Goal: Find specific page/section: Find specific page/section

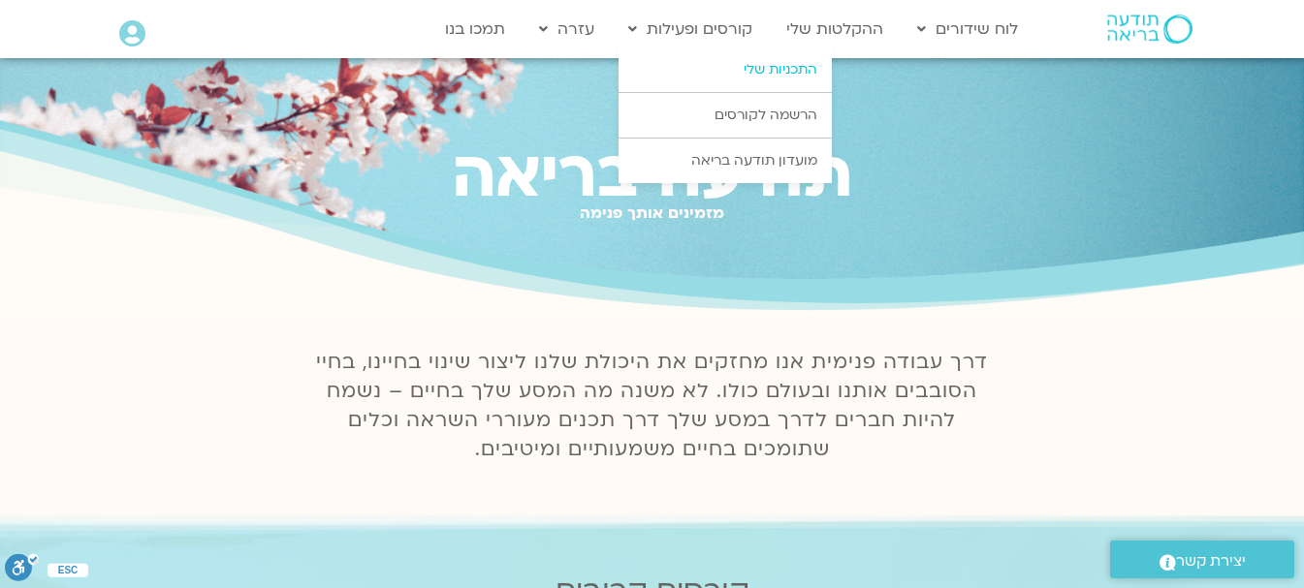
click at [714, 69] on link "התכניות שלי" at bounding box center [724, 69] width 213 height 45
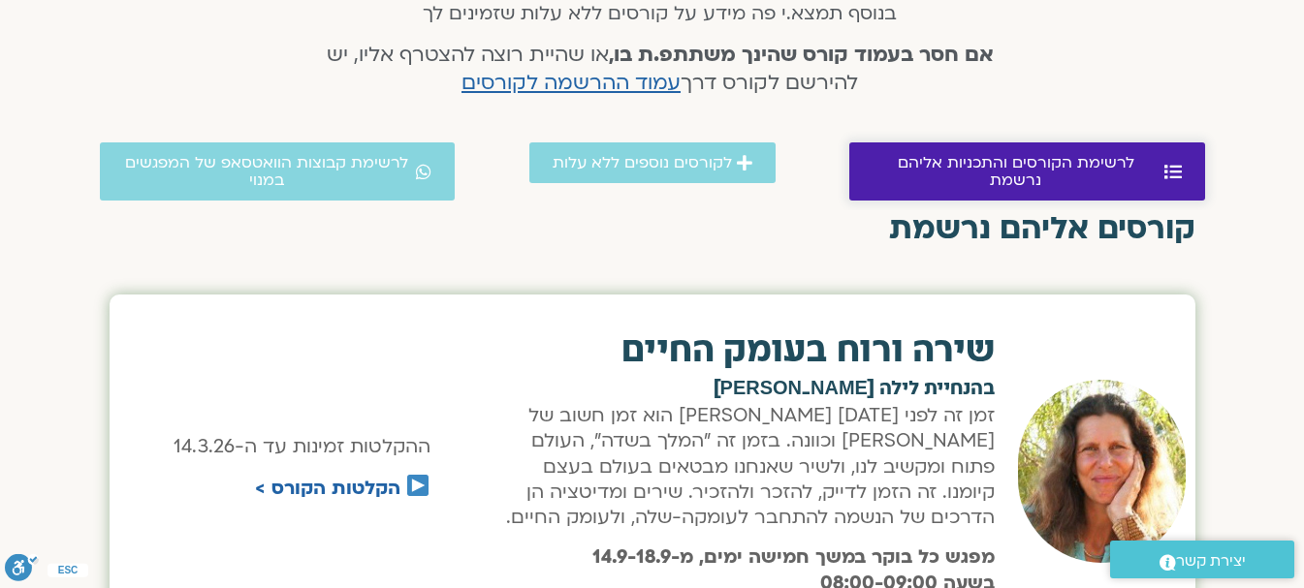
click at [1011, 173] on link "לרשימת הקורסים והתכניות אליהם נרשמת" at bounding box center [1027, 171] width 356 height 58
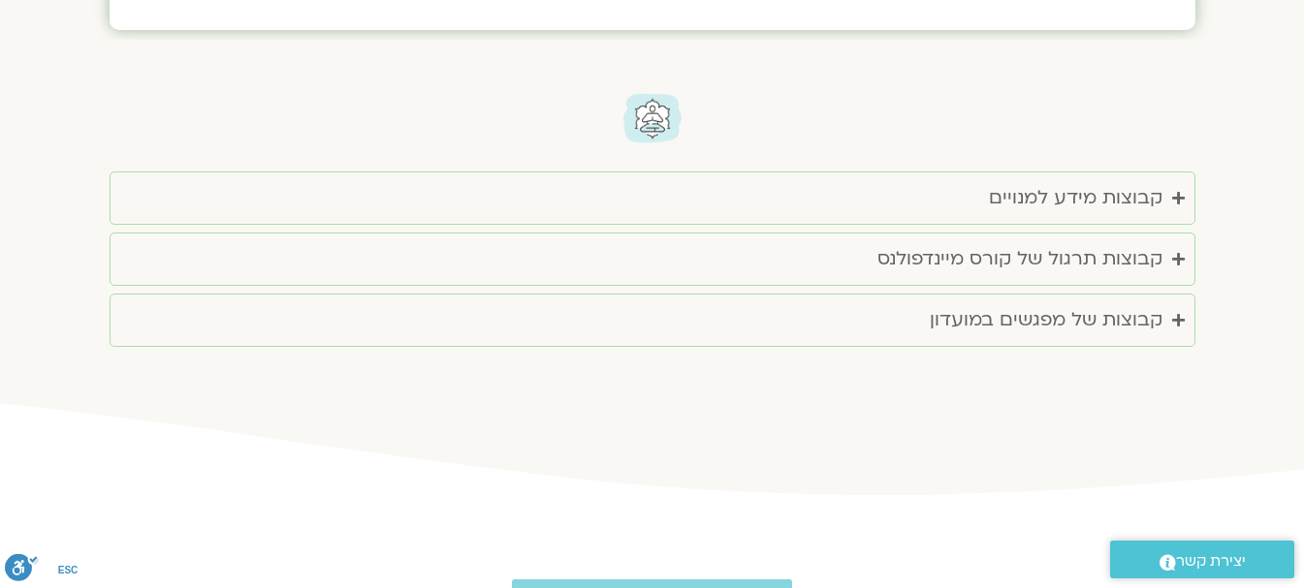
scroll to position [1983, 0]
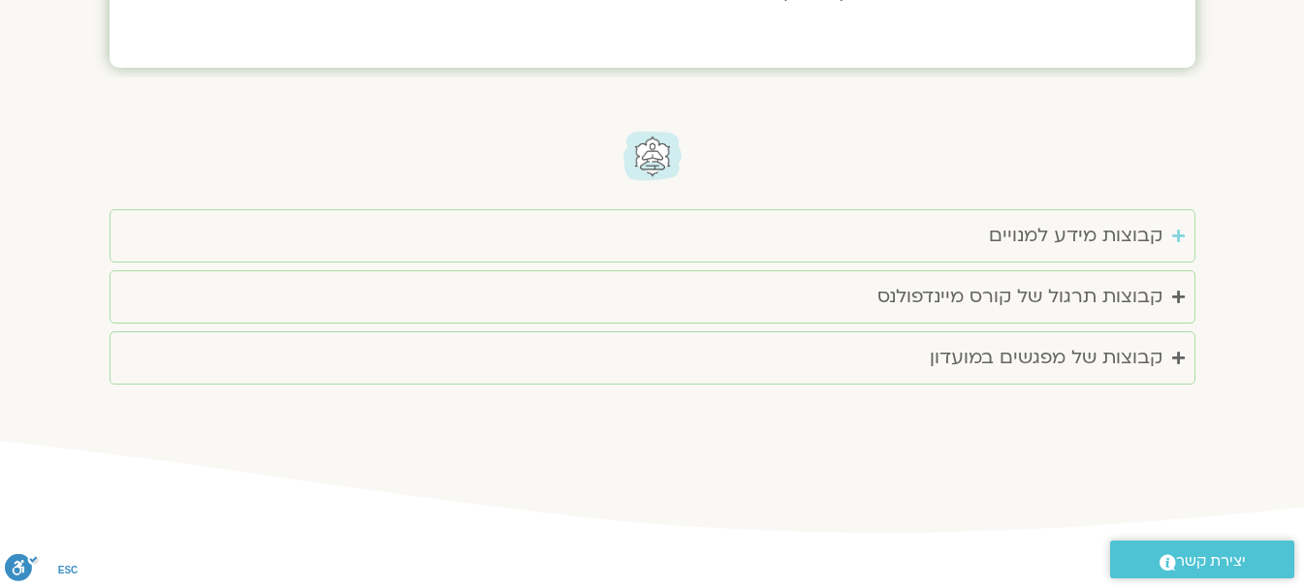
click at [1062, 236] on div "קבוצות מידע למנויים" at bounding box center [1075, 236] width 173 height 32
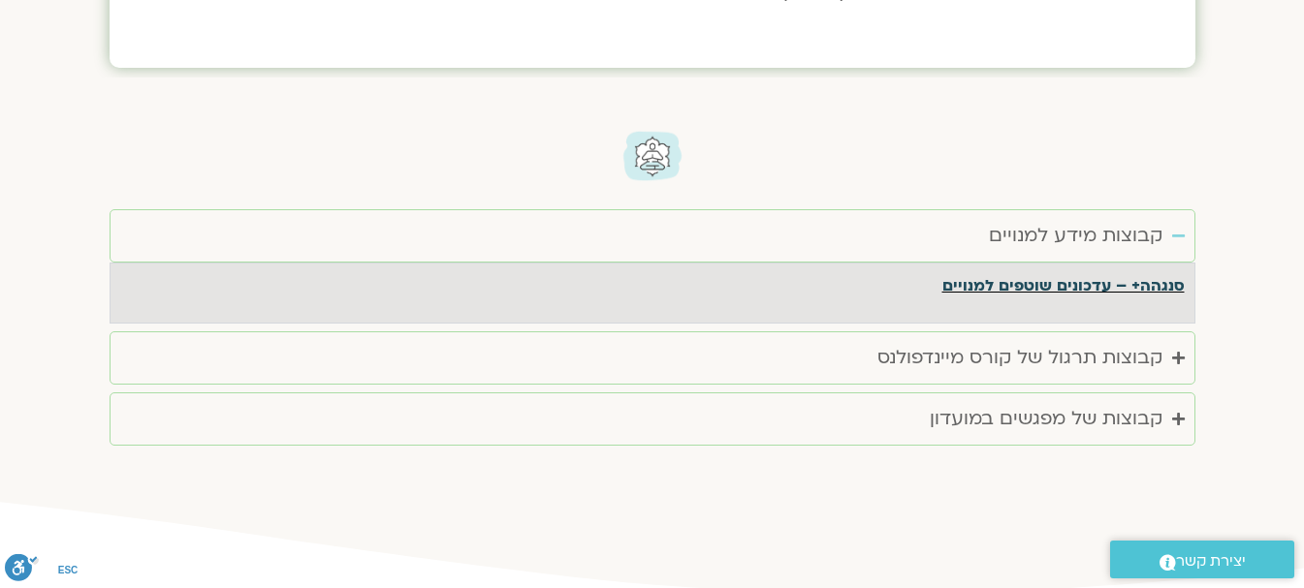
click at [1055, 289] on link "סנגהה+ – עדכונים שוטפים למנויים" at bounding box center [1063, 285] width 242 height 21
